Goal: Information Seeking & Learning: Learn about a topic

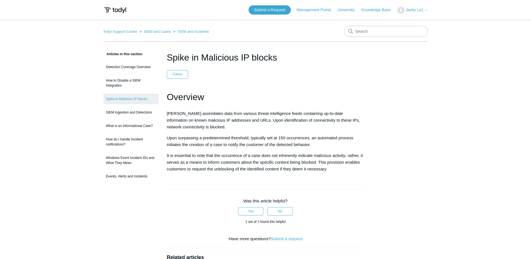
drag, startPoint x: 273, startPoint y: 155, endPoint x: 350, endPoint y: 170, distance: 78.5
click at [350, 170] on p "It is essential to note that the occurrence of a case does not inherently indic…" at bounding box center [266, 162] width 198 height 20
drag, startPoint x: 350, startPoint y: 170, endPoint x: 390, endPoint y: 176, distance: 40.2
click at [385, 175] on div "Articles in this section Detection Coverage Overview How to Disable a SIEM Inte…" at bounding box center [265, 204] width 325 height 306
click at [363, 176] on article "Spike in Malicious IP blocks Follow Not yet followed by anyone Overview [PERSON…" at bounding box center [266, 204] width 215 height 306
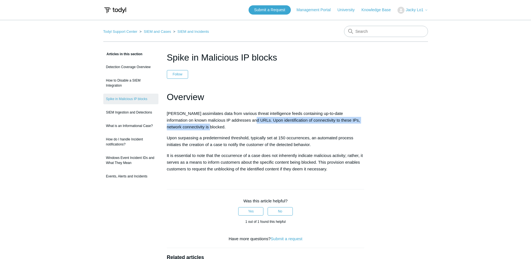
drag, startPoint x: 233, startPoint y: 120, endPoint x: 334, endPoint y: 127, distance: 101.3
click at [334, 127] on p "[PERSON_NAME] assimilates data from various threat intelligence feeds containin…" at bounding box center [266, 120] width 198 height 20
drag, startPoint x: 334, startPoint y: 127, endPoint x: 332, endPoint y: 131, distance: 5.3
click at [332, 131] on div "Overview [PERSON_NAME] assimilates data from various threat intelligence feeds …" at bounding box center [266, 131] width 198 height 83
drag, startPoint x: 310, startPoint y: 125, endPoint x: 306, endPoint y: 120, distance: 7.0
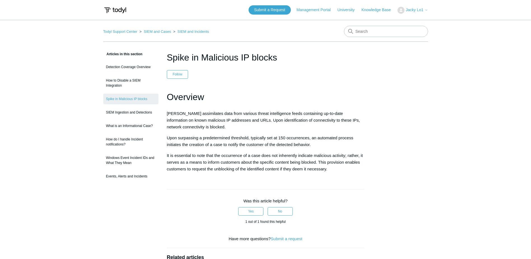
click at [311, 125] on p "[PERSON_NAME] assimilates data from various threat intelligence feeds containin…" at bounding box center [266, 120] width 198 height 20
click at [266, 144] on p "Upon surpassing a predetermined threshold, typically set at 150 occurrences, an…" at bounding box center [266, 140] width 198 height 13
click at [232, 132] on div "Overview [PERSON_NAME] assimilates data from various threat intelligence feeds …" at bounding box center [266, 131] width 198 height 83
drag, startPoint x: 328, startPoint y: 162, endPoint x: 219, endPoint y: 169, distance: 108.9
click at [219, 169] on p "It is essential to note that the occurrence of a case does not inherently indic…" at bounding box center [266, 162] width 198 height 20
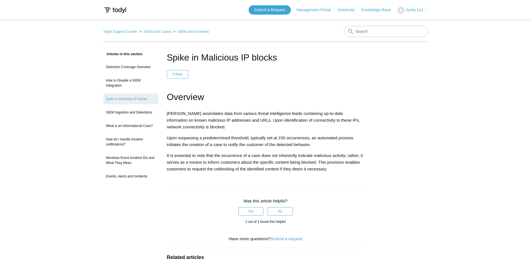
drag, startPoint x: 219, startPoint y: 169, endPoint x: 238, endPoint y: 158, distance: 21.7
click at [247, 169] on p "It is essential to note that the occurrence of a case does not inherently indic…" at bounding box center [266, 162] width 198 height 20
